Goal: Navigation & Orientation: Find specific page/section

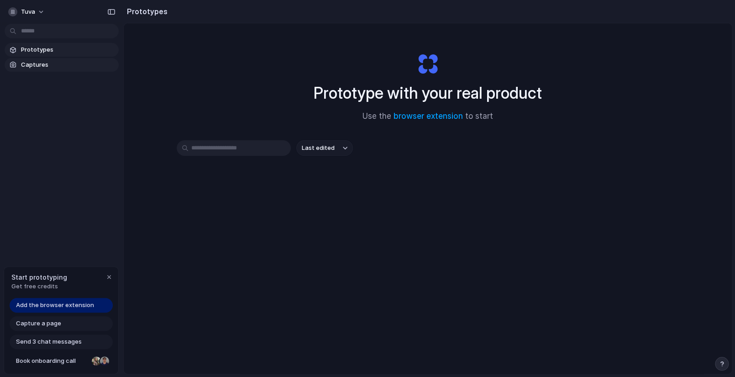
click at [46, 68] on span "Captures" at bounding box center [68, 64] width 94 height 9
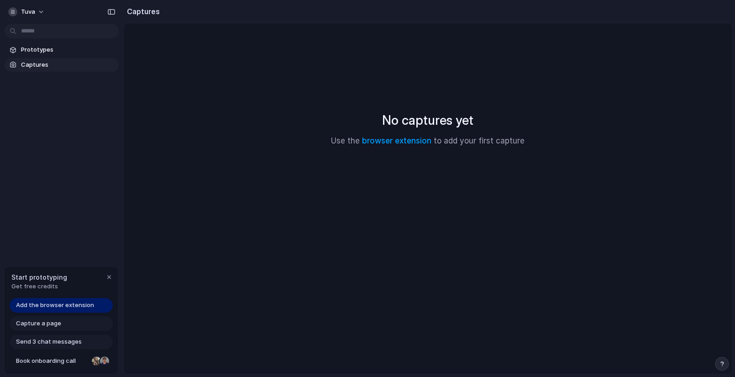
click at [68, 301] on span "Add the browser extension" at bounding box center [55, 304] width 78 height 9
